Goal: Task Accomplishment & Management: Manage account settings

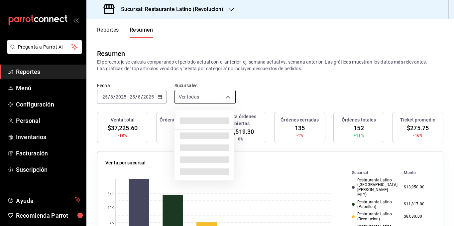
click at [208, 92] on body "Pregunta a Parrot AI Reportes Menú Configuración Personal Inventarios Facturaci…" at bounding box center [227, 113] width 454 height 226
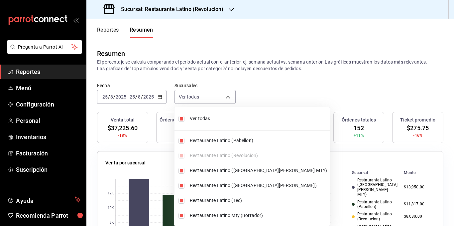
click at [206, 121] on span "Ver todas" at bounding box center [258, 118] width 137 height 7
type input "[object Object]"
checkbox input "false"
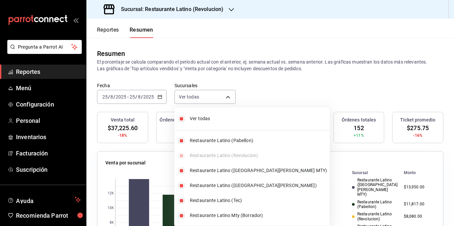
checkbox input "false"
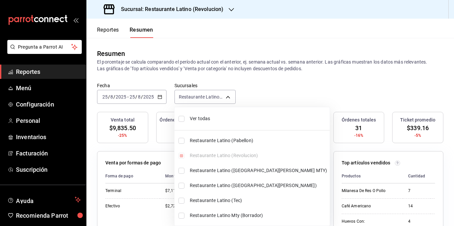
click at [206, 120] on span "Ver todas" at bounding box center [258, 118] width 137 height 7
type input "[object Object],[object Object],[object Object],[object Object],[object Object]…"
checkbox input "true"
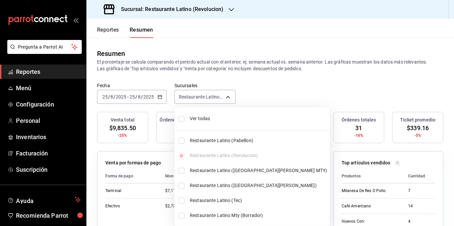
checkbox input "true"
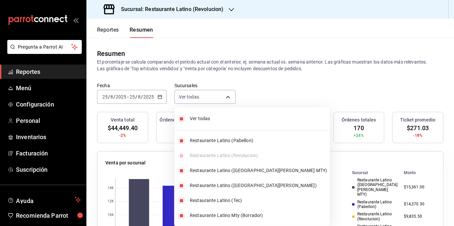
click at [208, 71] on div at bounding box center [227, 113] width 454 height 226
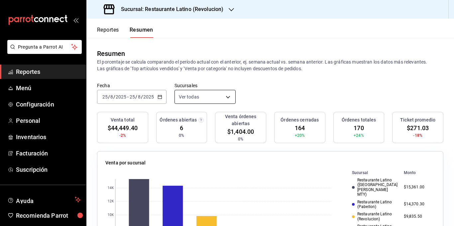
click at [195, 101] on body "Pregunta a Parrot AI Reportes Menú Configuración Personal Inventarios Facturaci…" at bounding box center [227, 113] width 454 height 226
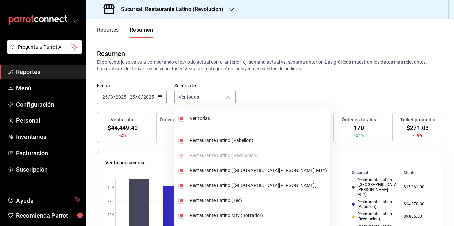
click at [196, 117] on span "Ver todas" at bounding box center [258, 118] width 137 height 7
type input "[object Object]"
checkbox input "false"
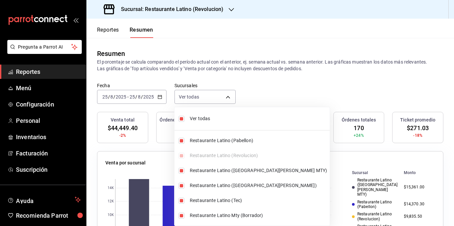
checkbox input "false"
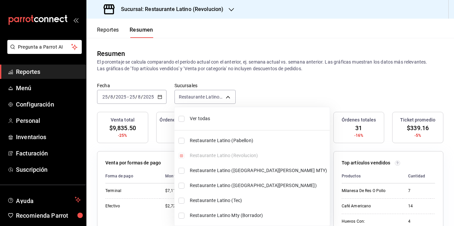
click at [196, 117] on span "Ver todas" at bounding box center [258, 118] width 137 height 7
type input "[object Object],[object Object],[object Object],[object Object],[object Object]…"
checkbox input "true"
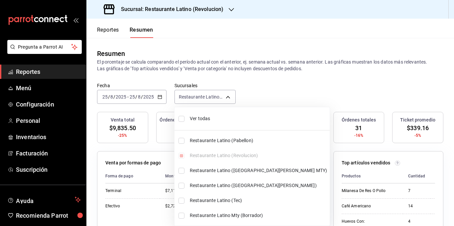
checkbox input "true"
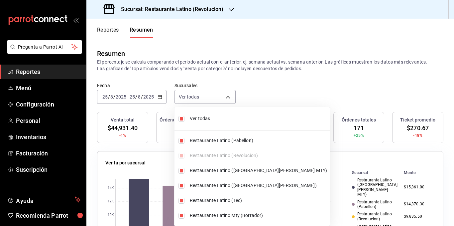
drag, startPoint x: 213, startPoint y: 67, endPoint x: 253, endPoint y: 39, distance: 48.8
click at [213, 67] on div at bounding box center [227, 113] width 454 height 226
